Goal: Information Seeking & Learning: Learn about a topic

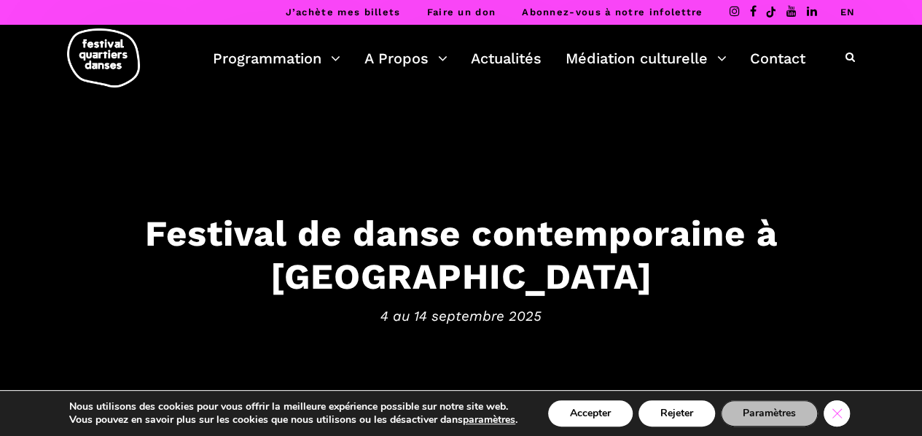
click at [841, 411] on icon "Close GDPR Cookie Banner" at bounding box center [837, 413] width 26 height 22
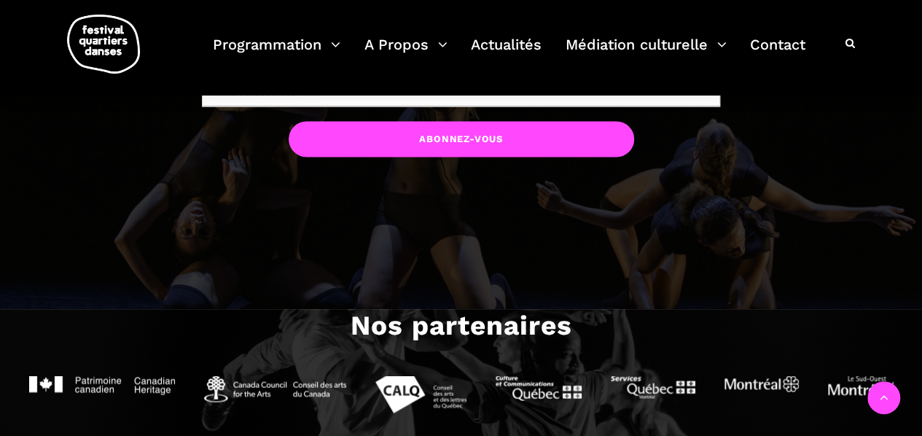
scroll to position [1244, 0]
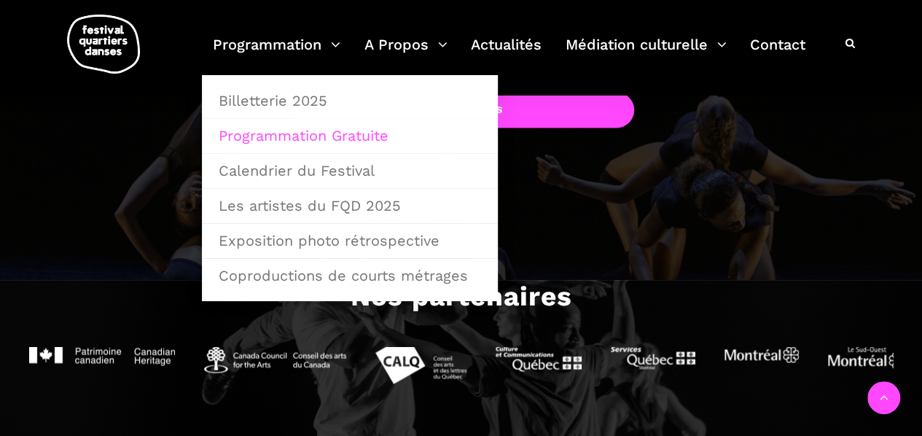
click at [330, 135] on link "Programmation Gratuite" at bounding box center [350, 136] width 280 height 34
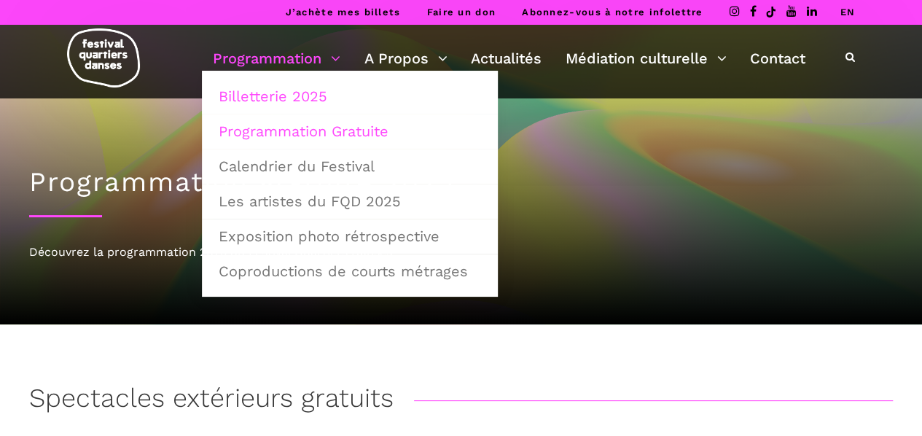
click at [280, 96] on link "Billetterie 2025" at bounding box center [350, 96] width 280 height 34
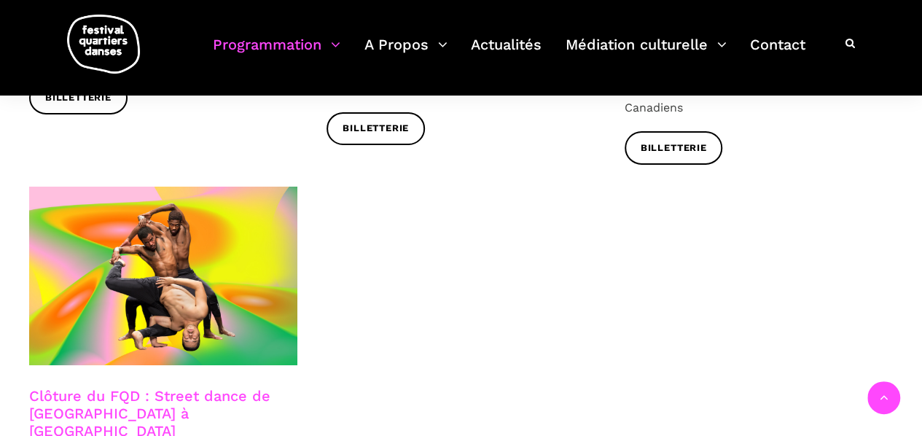
scroll to position [2496, 0]
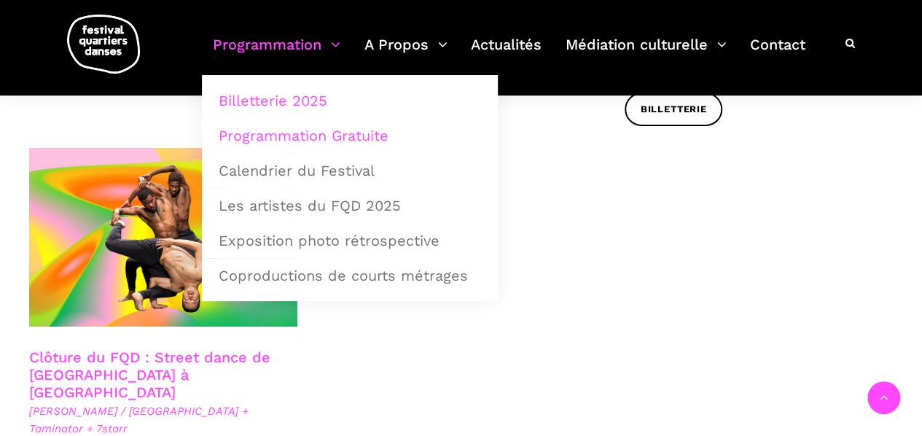
click at [290, 133] on link "Programmation Gratuite" at bounding box center [350, 136] width 280 height 34
click at [277, 135] on link "Programmation Gratuite" at bounding box center [350, 136] width 280 height 34
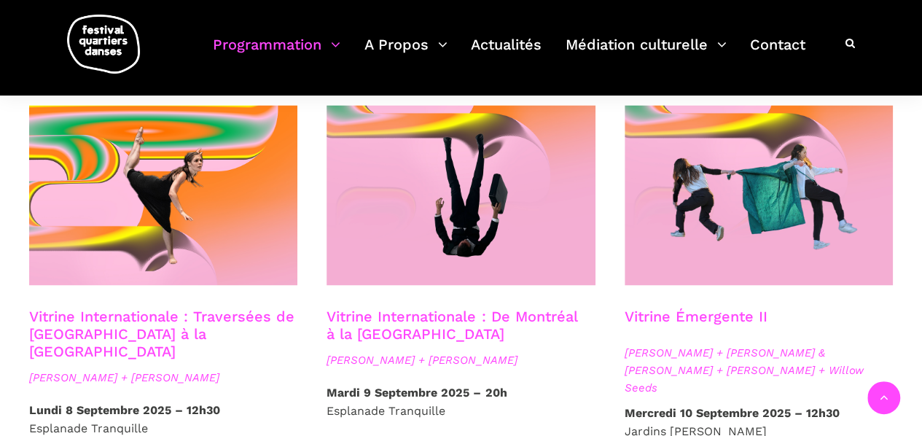
scroll to position [1253, 0]
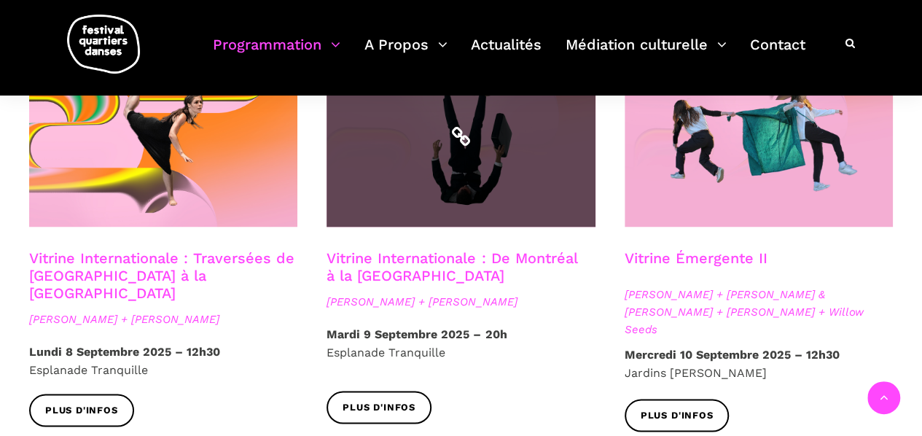
click at [491, 133] on span at bounding box center [461, 137] width 268 height 180
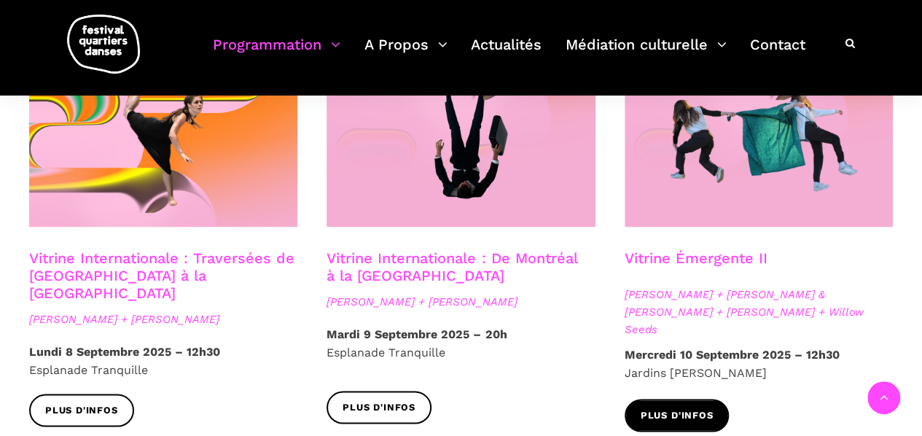
click at [654, 399] on link "Plus d'infos" at bounding box center [677, 415] width 105 height 33
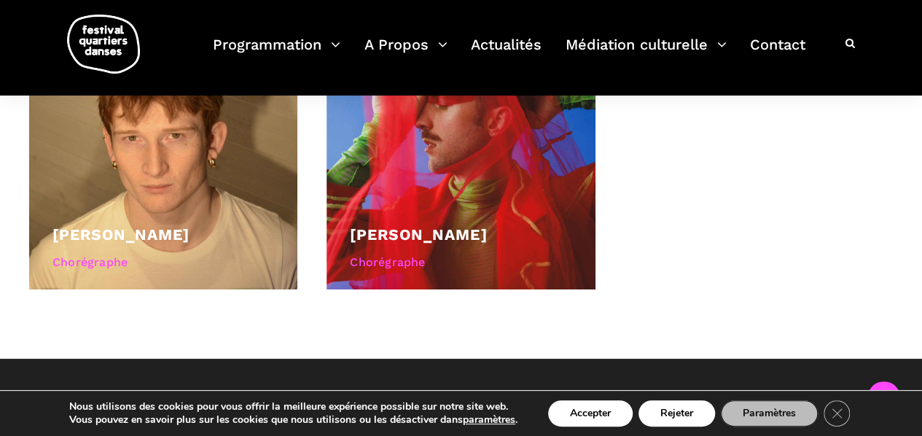
scroll to position [825, 0]
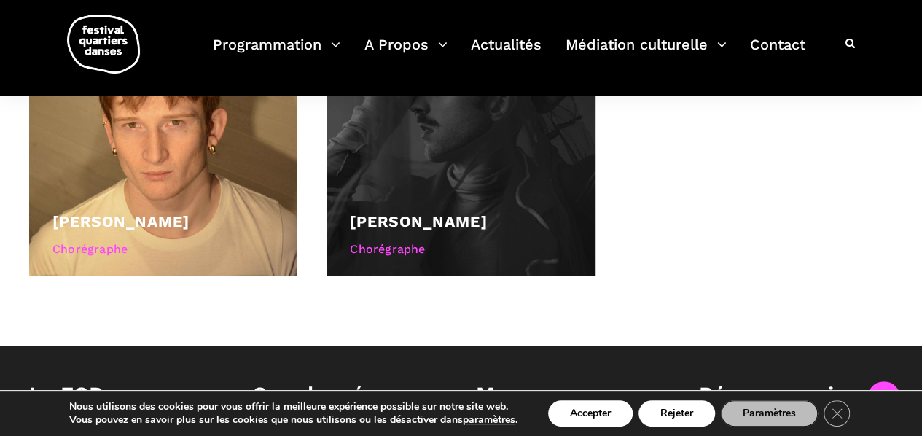
click at [513, 179] on div at bounding box center [461, 141] width 268 height 268
click at [435, 128] on div at bounding box center [461, 141] width 268 height 268
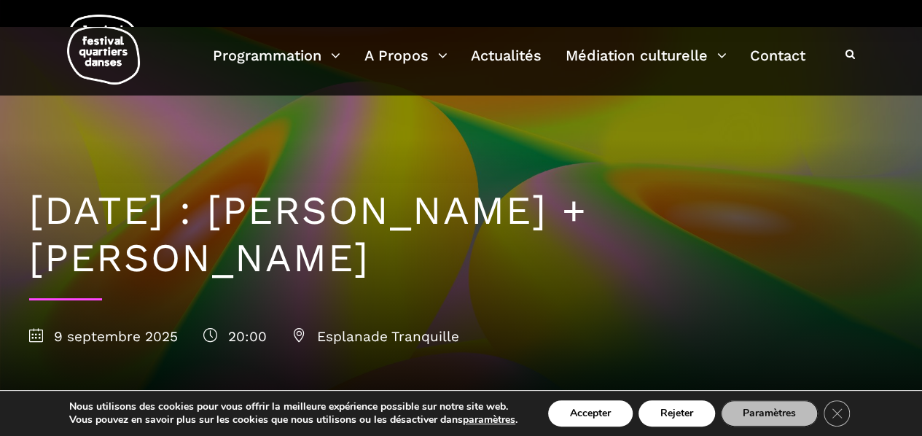
scroll to position [0, 0]
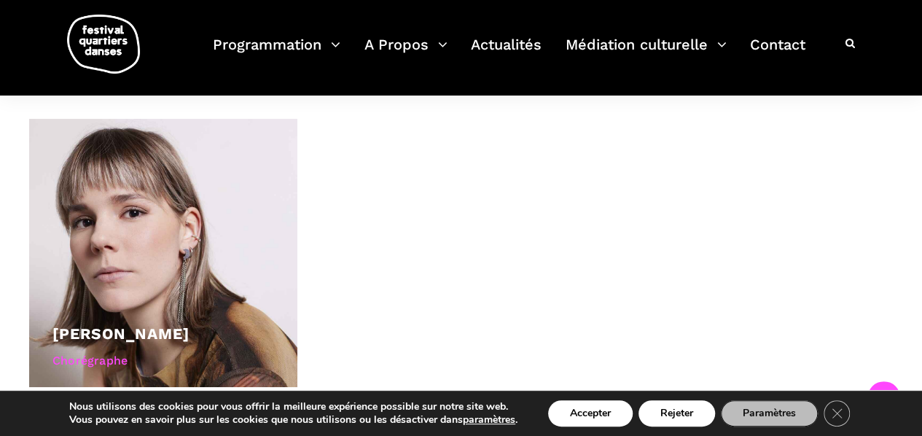
scroll to position [1263, 0]
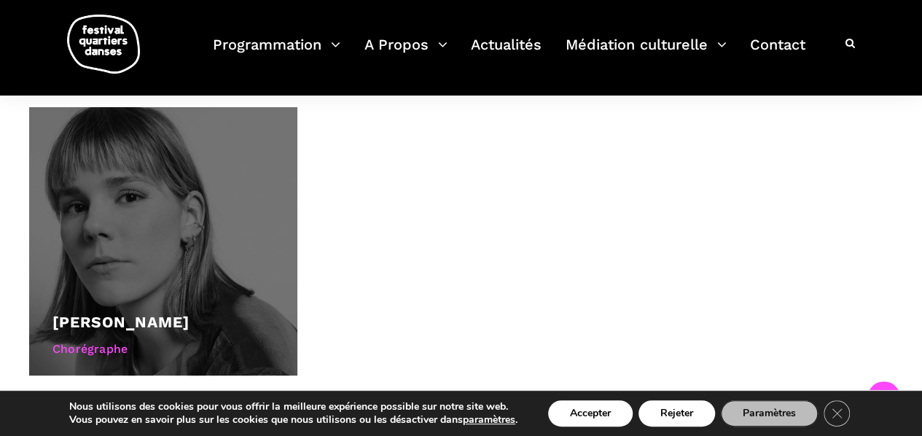
click at [192, 252] on div at bounding box center [163, 241] width 268 height 268
click at [160, 312] on link "Anna Vauquier" at bounding box center [120, 321] width 137 height 18
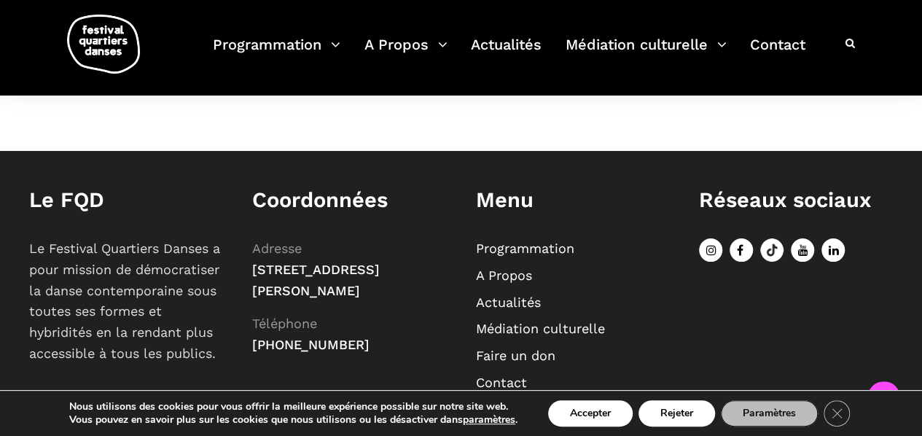
scroll to position [592, 0]
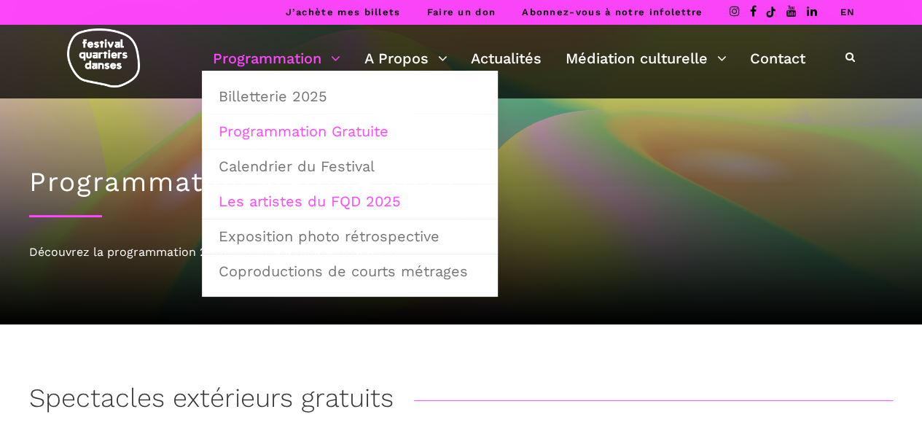
click at [305, 197] on link "Les artistes du FQD 2025" at bounding box center [350, 201] width 280 height 34
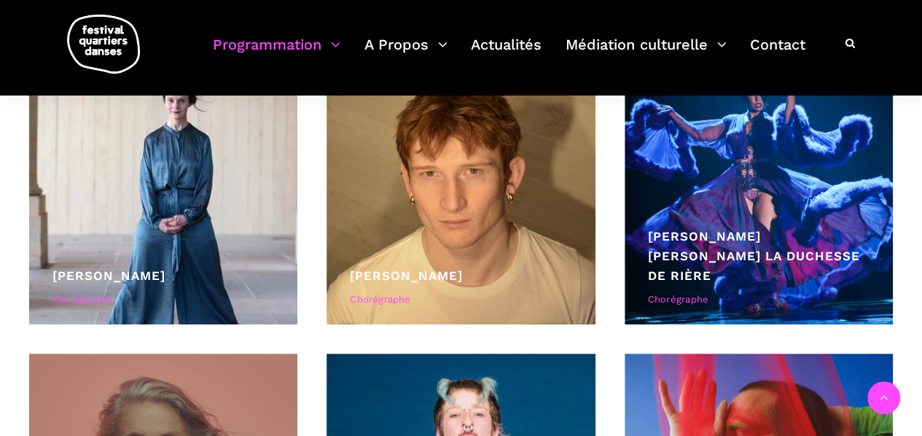
scroll to position [2195, 0]
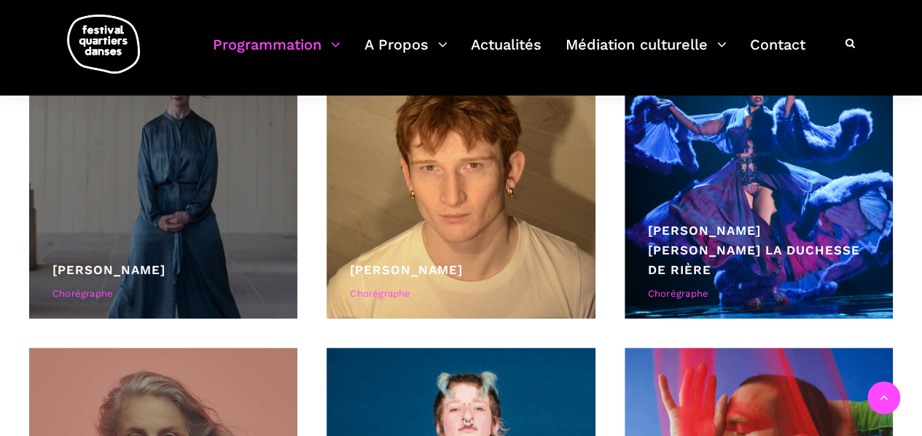
click at [174, 223] on div at bounding box center [163, 184] width 268 height 268
click at [118, 265] on link "Lene Boel" at bounding box center [108, 269] width 113 height 15
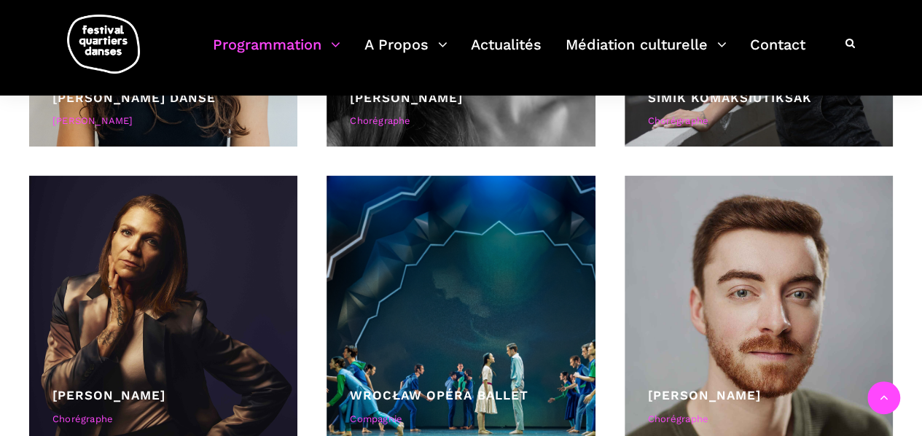
scroll to position [3011, 0]
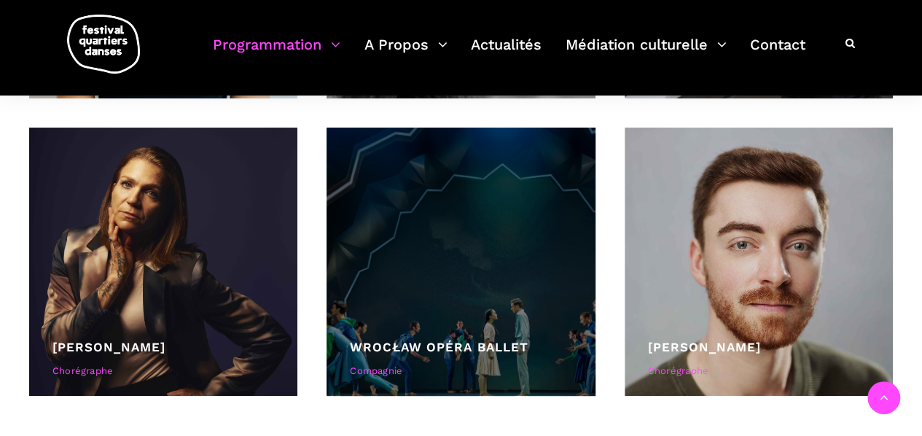
click at [497, 340] on link "Wrocław Opéra Ballet" at bounding box center [439, 347] width 178 height 15
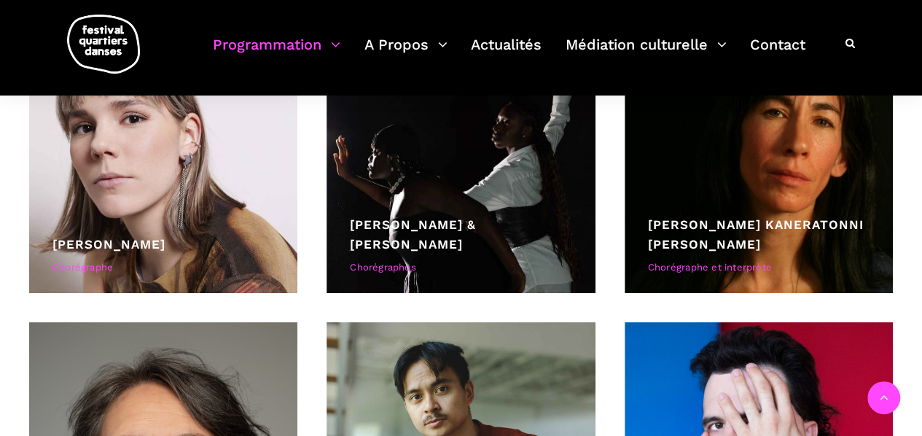
scroll to position [3847, 0]
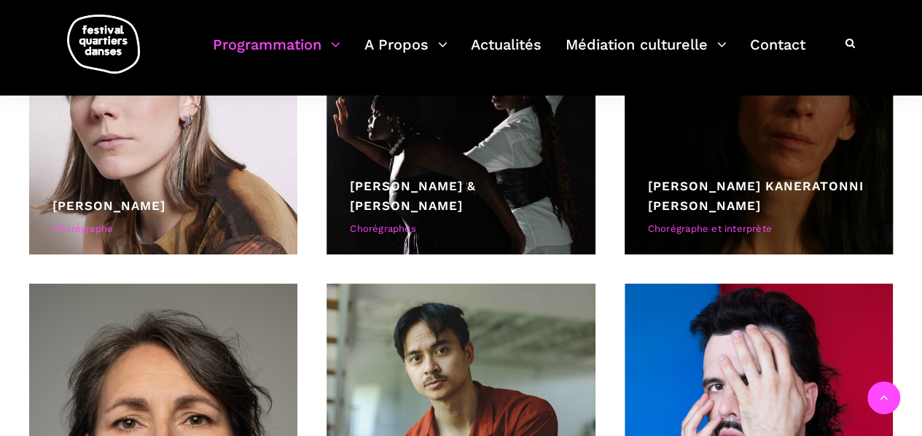
click at [843, 198] on link "Barbara Kaneratonni Diabo" at bounding box center [756, 196] width 216 height 34
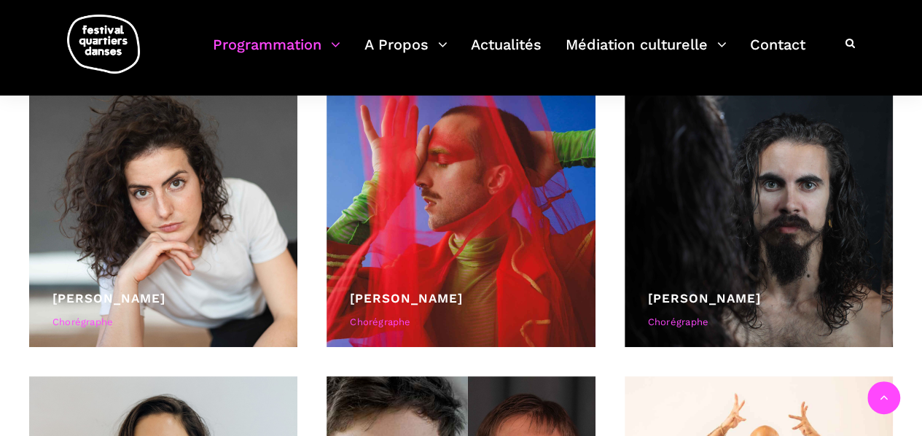
scroll to position [4974, 0]
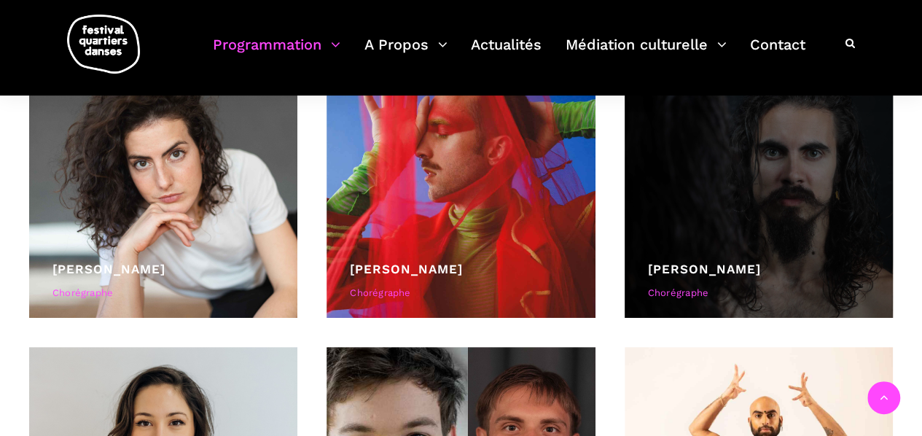
click at [749, 266] on link "[PERSON_NAME]" at bounding box center [704, 269] width 113 height 15
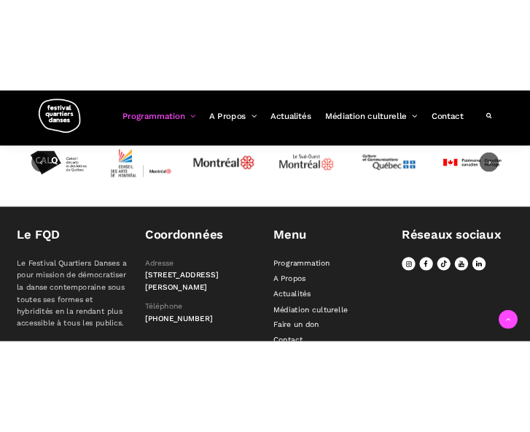
scroll to position [6275, 0]
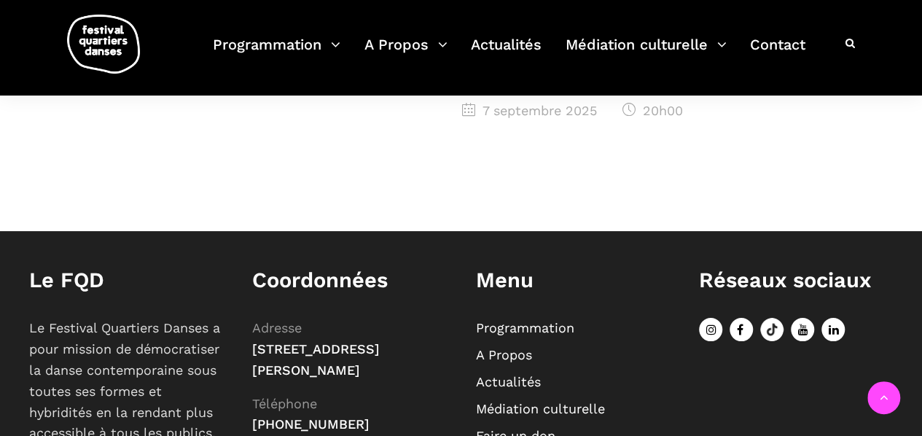
scroll to position [806, 0]
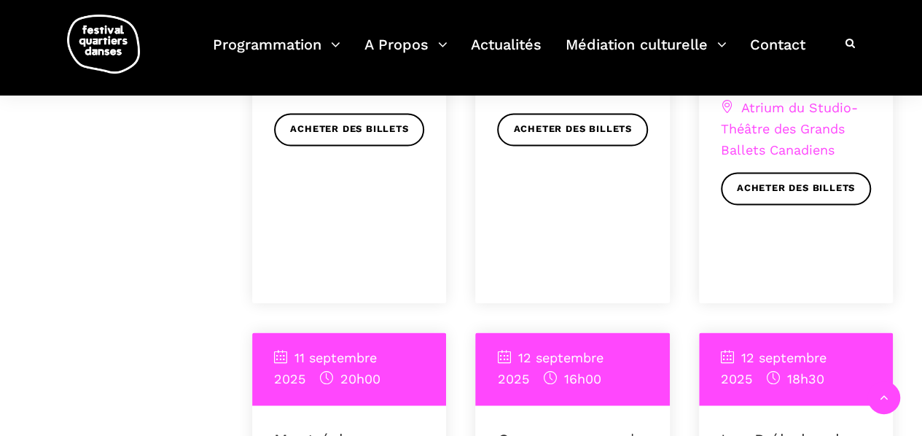
scroll to position [971, 0]
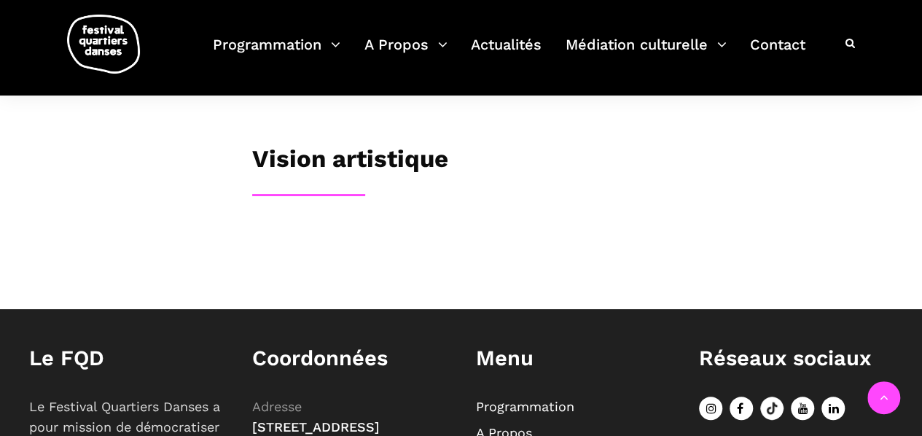
scroll to position [563, 0]
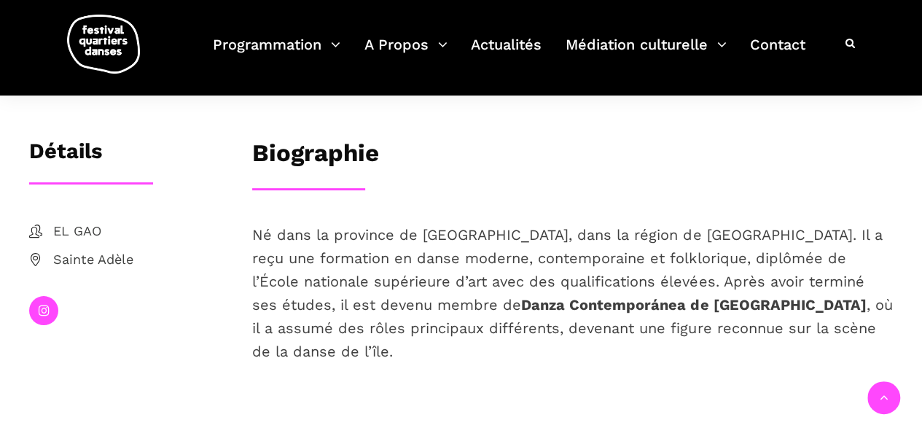
scroll to position [272, 0]
